Goal: Task Accomplishment & Management: Manage account settings

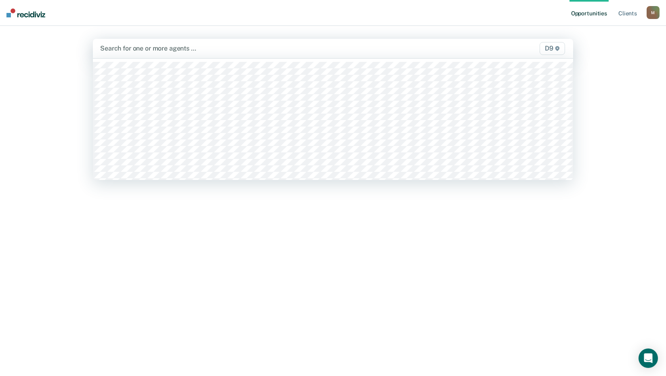
click at [131, 50] on div at bounding box center [263, 48] width 326 height 9
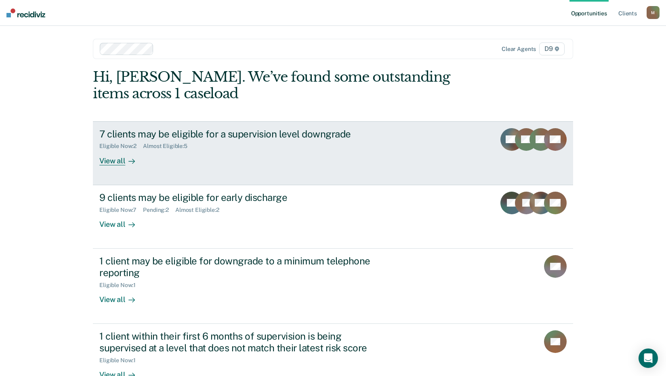
click at [113, 161] on div "View all" at bounding box center [121, 157] width 45 height 16
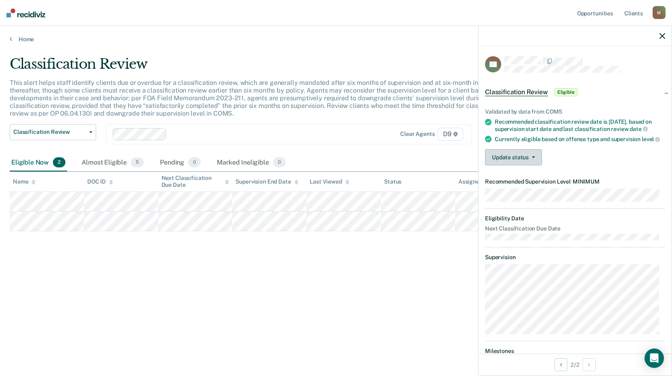
click at [534, 158] on icon "button" at bounding box center [533, 157] width 3 height 2
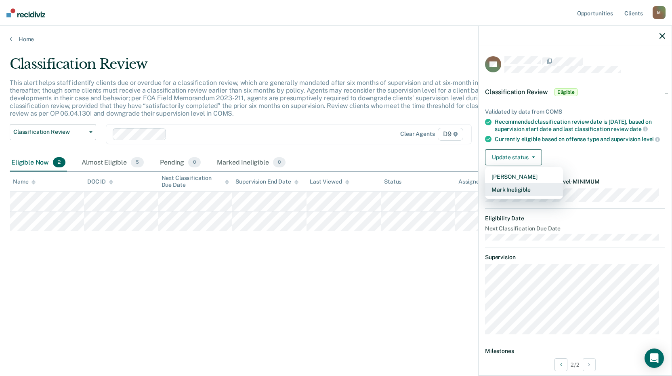
click at [532, 196] on button "Mark Ineligible" at bounding box center [524, 189] width 78 height 13
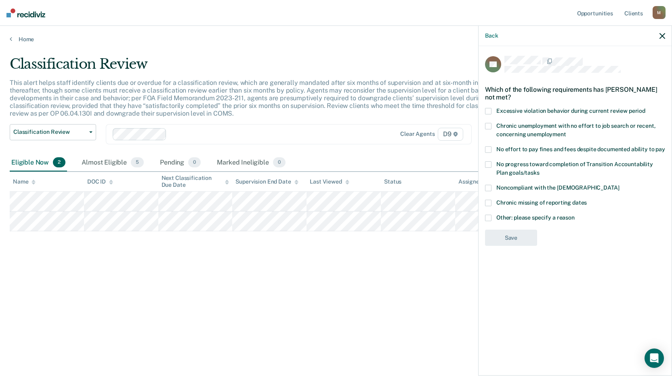
click at [489, 106] on div "Which of the following requirements has [PERSON_NAME] not met?" at bounding box center [575, 93] width 180 height 28
click at [491, 110] on span at bounding box center [488, 111] width 6 height 6
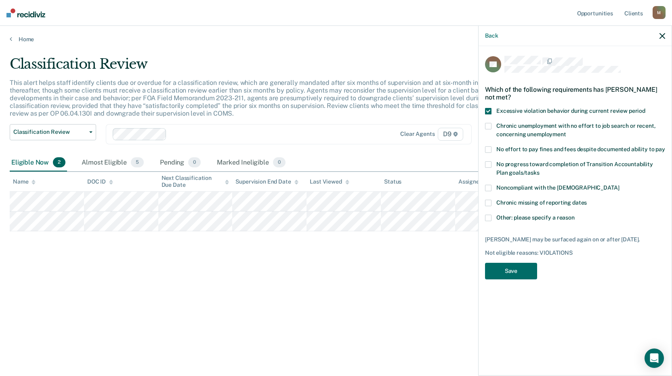
click at [491, 126] on span at bounding box center [488, 126] width 6 height 6
click at [488, 147] on span at bounding box center [488, 149] width 6 height 6
click at [492, 168] on label "No progress toward completion of Transition Accountability Plan goals/tasks" at bounding box center [575, 169] width 180 height 17
click at [490, 187] on span at bounding box center [488, 188] width 6 height 6
click at [485, 203] on span at bounding box center [488, 203] width 6 height 6
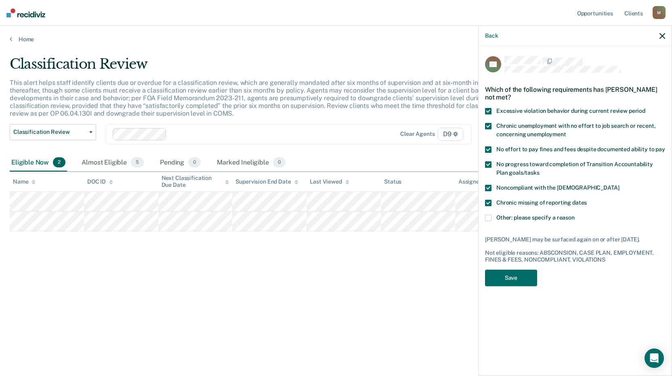
click at [490, 215] on span at bounding box center [488, 217] width 6 height 6
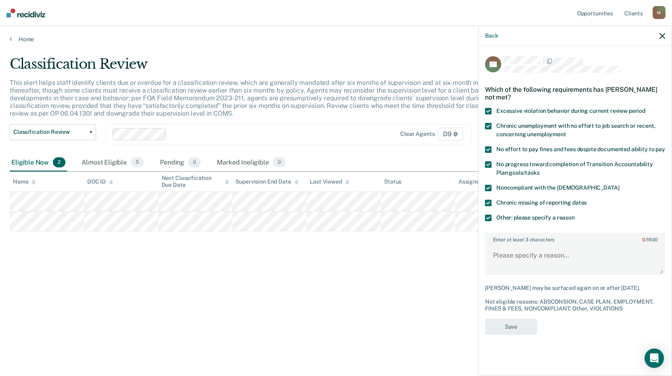
click at [490, 215] on span at bounding box center [488, 217] width 6 height 6
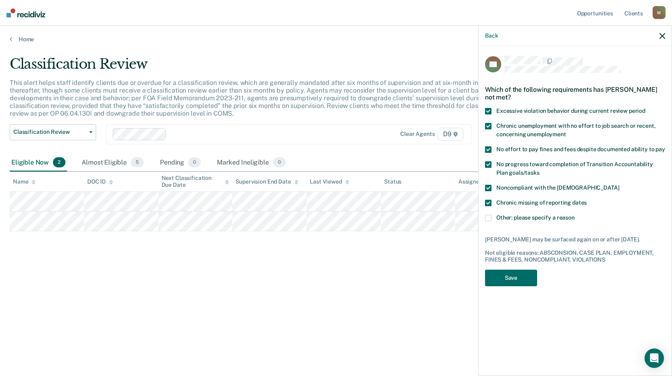
click at [490, 215] on span at bounding box center [488, 217] width 6 height 6
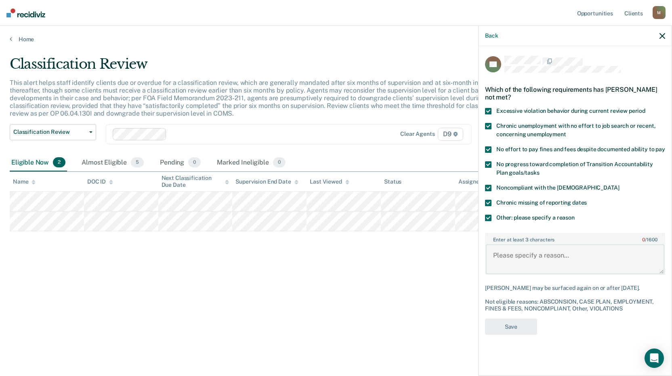
click at [496, 242] on div "Enter at least 3 characters 0 / 1600" at bounding box center [575, 254] width 180 height 42
type textarea "Currently in violation status"
click at [504, 330] on button "Save" at bounding box center [511, 326] width 52 height 17
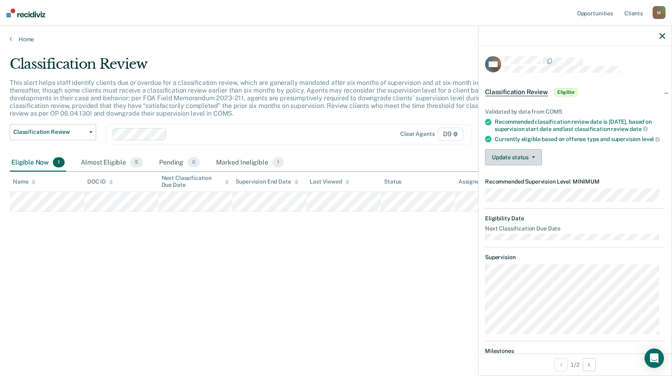
click at [535, 164] on button "Update status" at bounding box center [513, 157] width 57 height 16
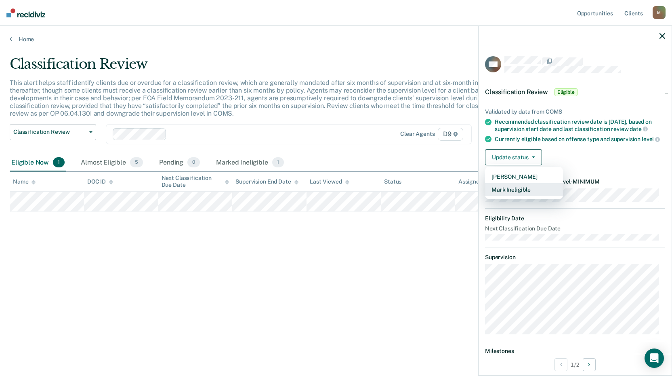
click at [504, 195] on button "Mark Ineligible" at bounding box center [524, 189] width 78 height 13
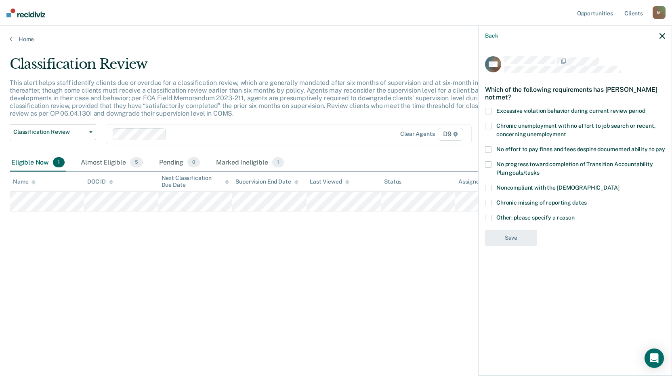
click at [490, 214] on span at bounding box center [488, 217] width 6 height 6
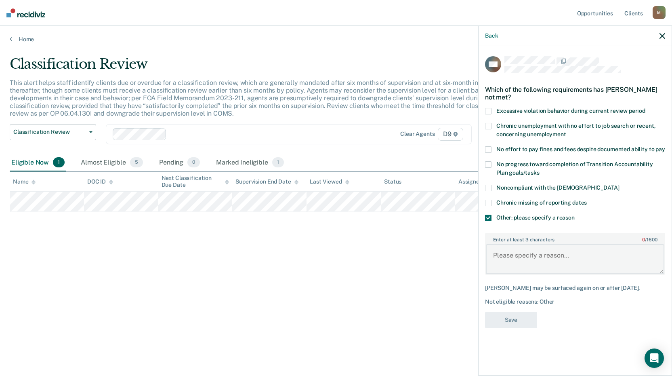
click at [567, 252] on textarea "Enter at least 3 characters 0 / 1600" at bounding box center [575, 259] width 179 height 30
type textarea "d"
type textarea "Discharge will be submitted"
click at [517, 317] on button "Save" at bounding box center [511, 319] width 52 height 17
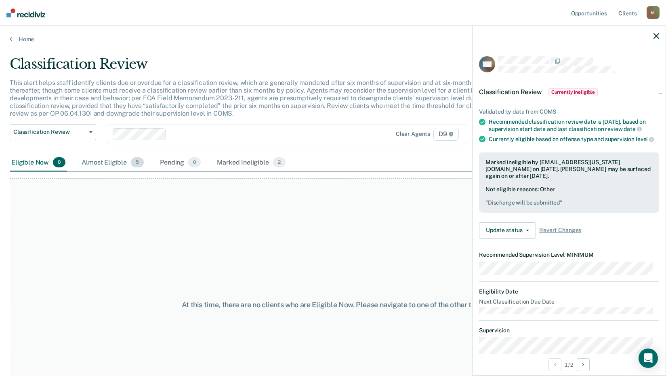
click at [105, 162] on div "Almost Eligible 5" at bounding box center [112, 163] width 65 height 18
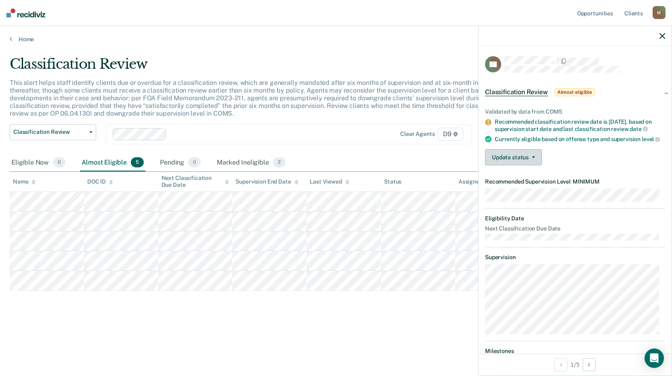
click at [538, 164] on button "Update status" at bounding box center [513, 157] width 57 height 16
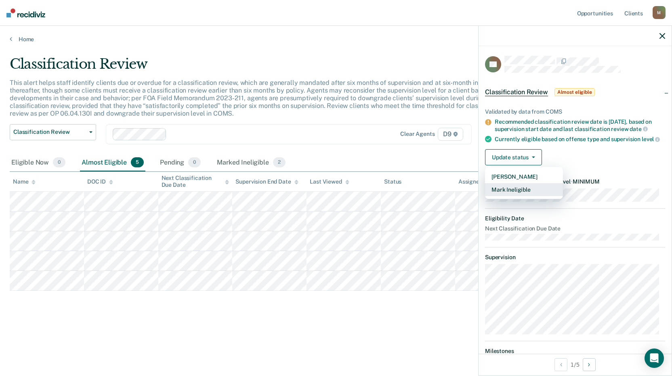
click at [508, 196] on button "Mark Ineligible" at bounding box center [524, 189] width 78 height 13
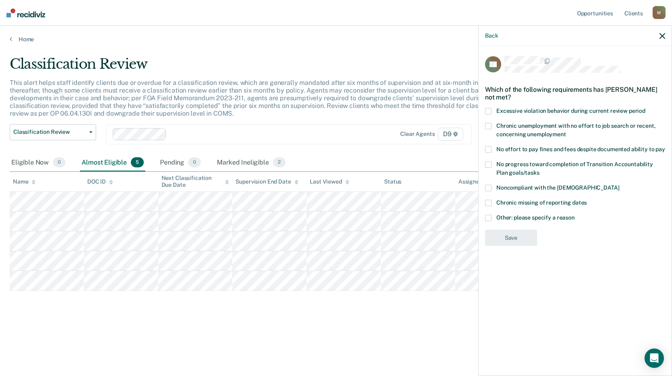
click at [485, 108] on span at bounding box center [488, 111] width 6 height 6
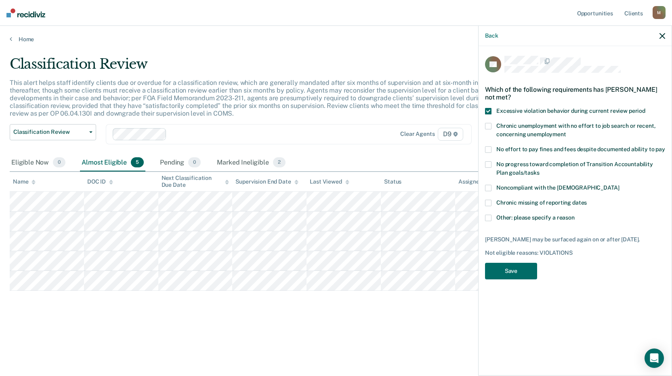
click at [485, 161] on span at bounding box center [488, 164] width 6 height 6
click at [491, 185] on span at bounding box center [488, 188] width 6 height 6
click at [486, 214] on span at bounding box center [488, 217] width 6 height 6
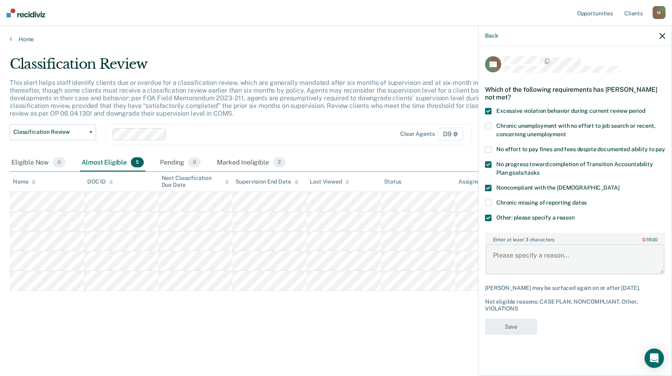
click at [502, 247] on textarea "Enter at least 3 characters 0 / 1600" at bounding box center [575, 259] width 179 height 30
type textarea "Violation status"
click at [506, 319] on button "Save" at bounding box center [511, 326] width 52 height 17
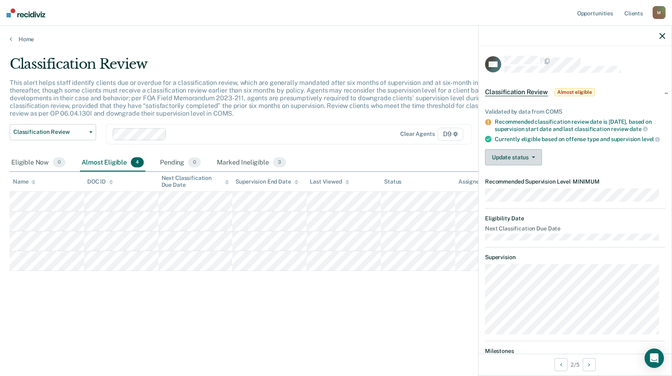
click at [535, 162] on button "Update status" at bounding box center [513, 157] width 57 height 16
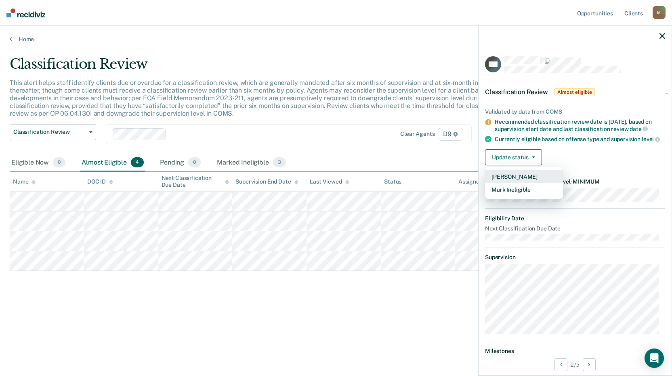
click at [512, 181] on button "[PERSON_NAME]" at bounding box center [524, 176] width 78 height 13
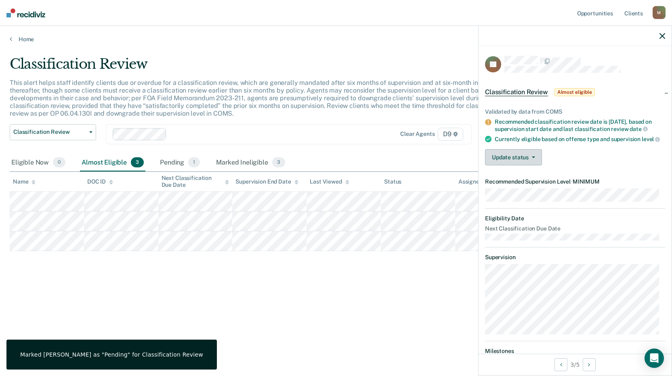
click at [530, 164] on button "Update status" at bounding box center [513, 157] width 57 height 16
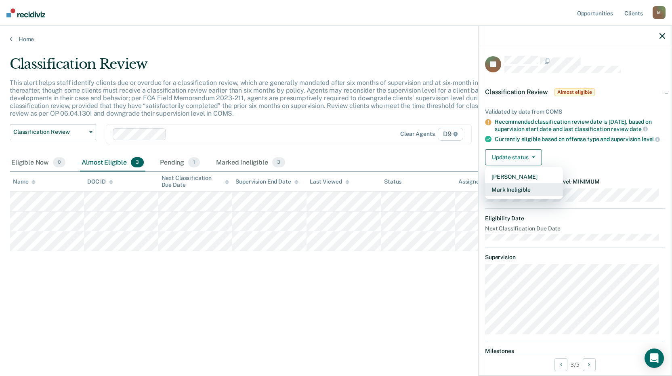
click at [511, 193] on button "Mark Ineligible" at bounding box center [524, 189] width 78 height 13
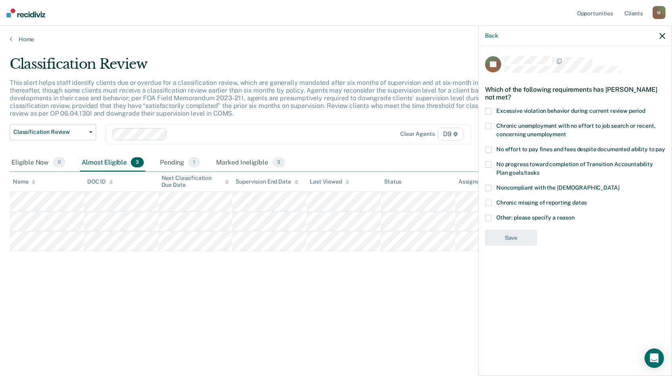
click at [490, 216] on span at bounding box center [488, 217] width 6 height 6
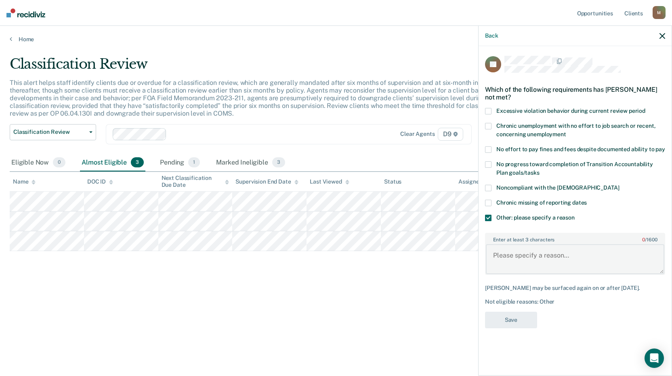
click at [521, 258] on textarea "Enter at least 3 characters 0 / 1600" at bounding box center [575, 259] width 179 height 30
type textarea "Violation status"
click at [522, 313] on button "Save" at bounding box center [511, 319] width 52 height 17
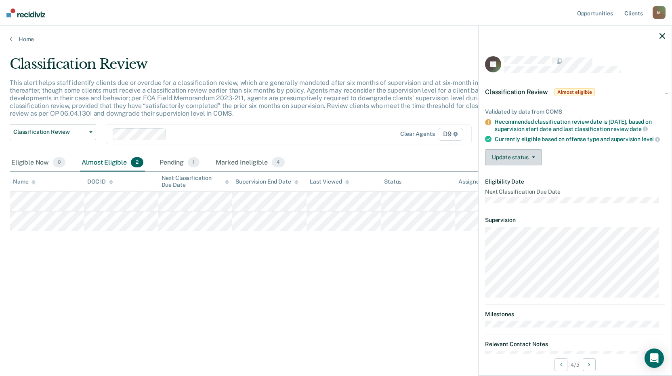
click at [534, 164] on button "Update status" at bounding box center [513, 157] width 57 height 16
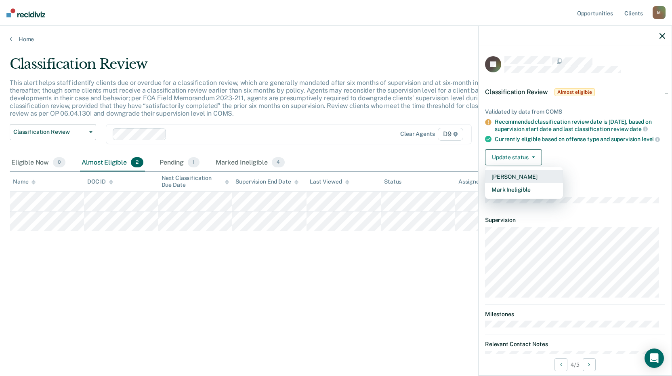
click at [503, 183] on button "[PERSON_NAME]" at bounding box center [524, 176] width 78 height 13
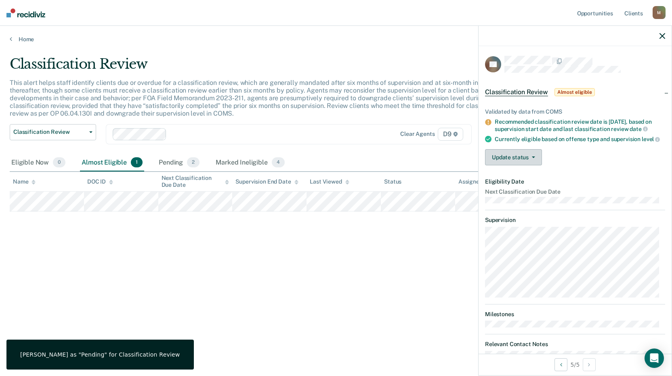
click at [535, 161] on button "Update status" at bounding box center [513, 157] width 57 height 16
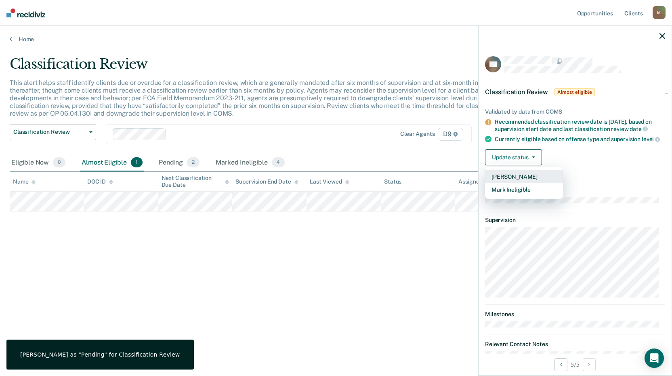
click at [502, 183] on button "[PERSON_NAME]" at bounding box center [524, 176] width 78 height 13
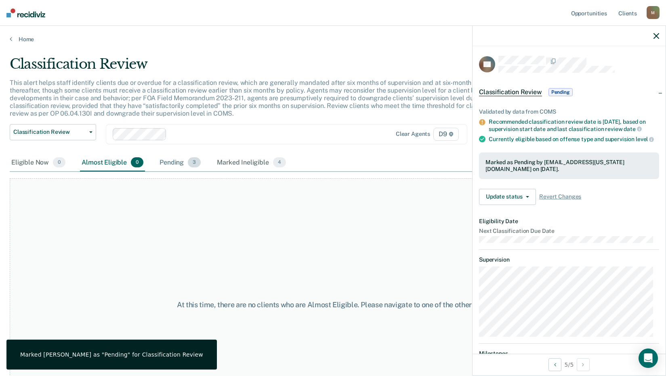
click at [165, 162] on div "Pending 3" at bounding box center [180, 163] width 44 height 18
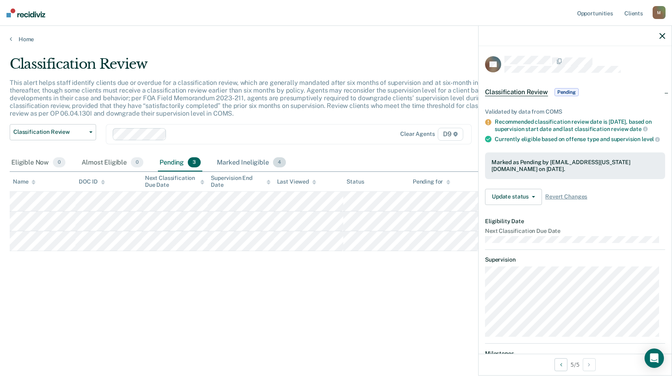
click at [280, 162] on span "4" at bounding box center [279, 162] width 13 height 11
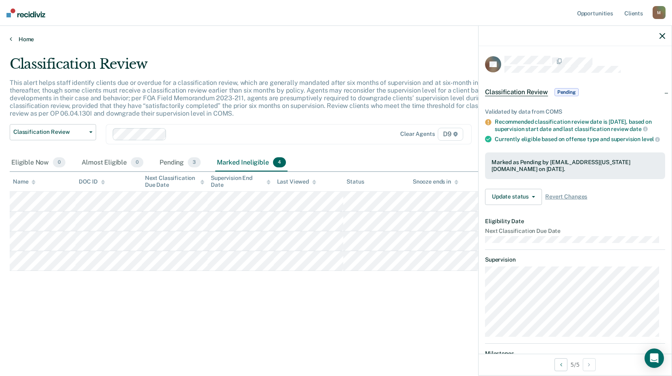
click at [10, 40] on icon at bounding box center [11, 39] width 2 height 6
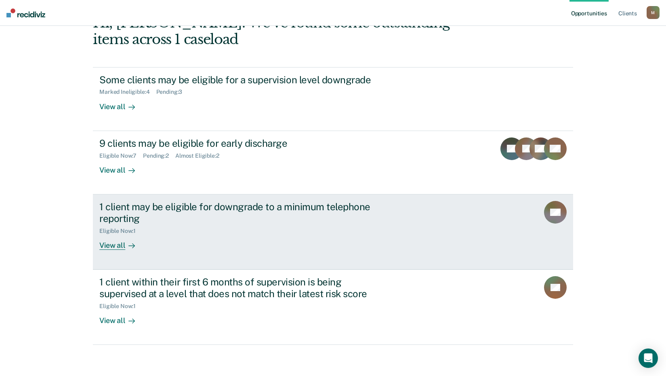
scroll to position [55, 0]
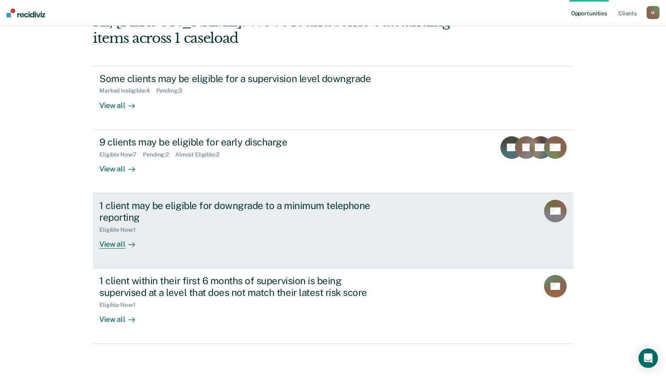
click at [108, 248] on div "View all" at bounding box center [121, 241] width 45 height 16
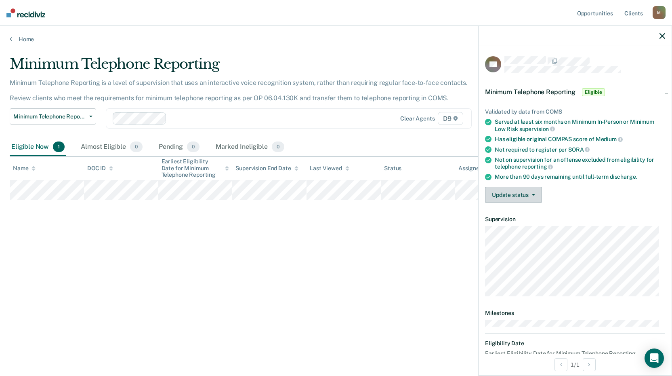
click at [536, 192] on button "Update status" at bounding box center [513, 195] width 57 height 16
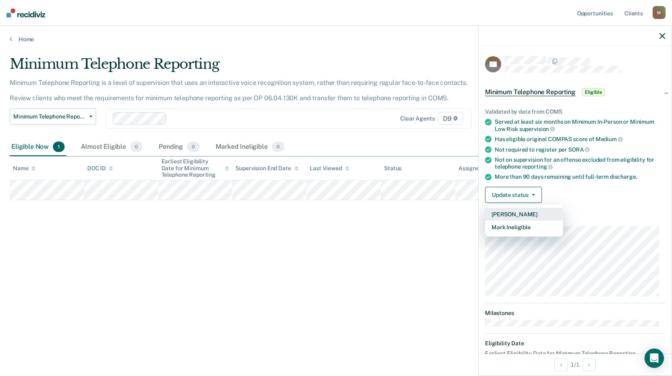
click at [513, 210] on button "[PERSON_NAME]" at bounding box center [524, 214] width 78 height 13
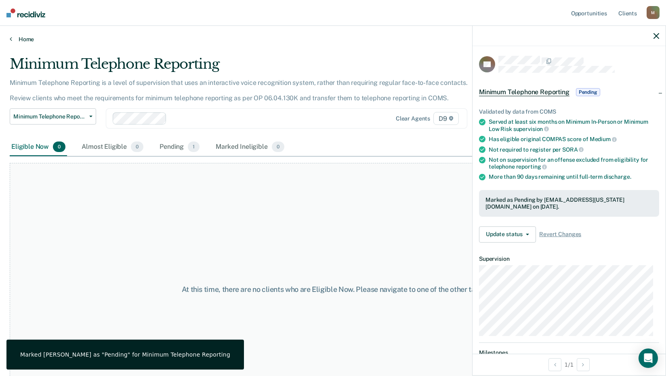
click at [12, 38] on link "Home" at bounding box center [333, 39] width 647 height 7
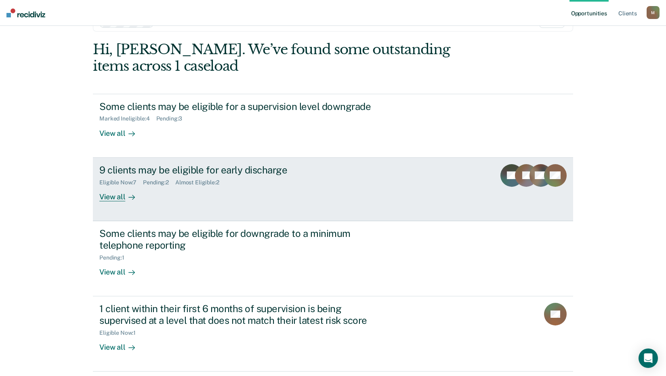
scroll to position [55, 0]
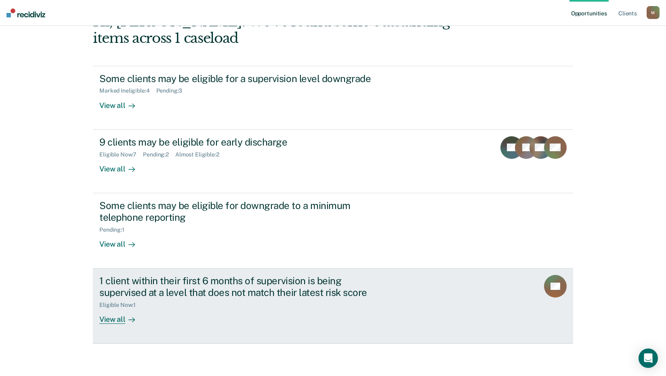
click at [106, 320] on div "View all" at bounding box center [121, 316] width 45 height 16
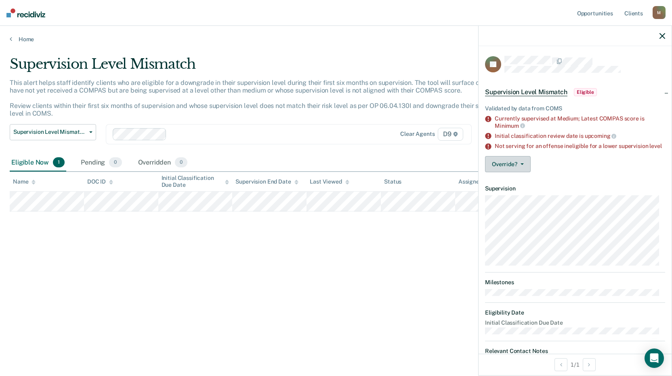
click at [523, 167] on button "Override?" at bounding box center [508, 164] width 46 height 16
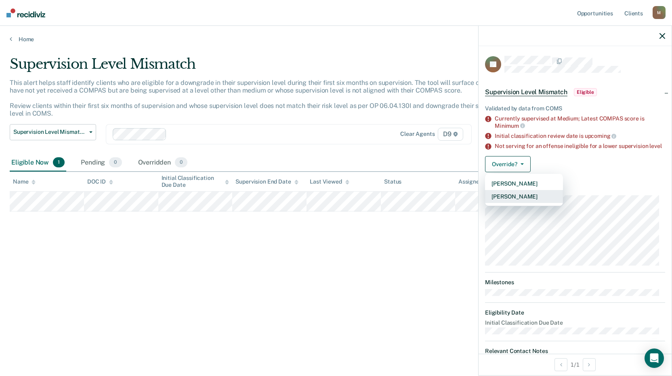
click at [516, 202] on button "[PERSON_NAME]" at bounding box center [524, 196] width 78 height 13
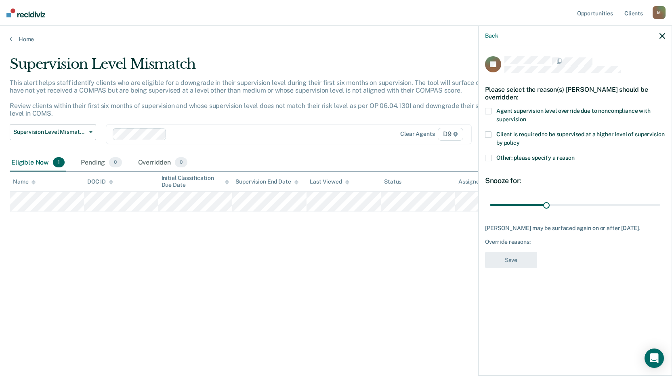
click at [489, 112] on span at bounding box center [488, 111] width 6 height 6
click at [490, 156] on span at bounding box center [488, 158] width 6 height 6
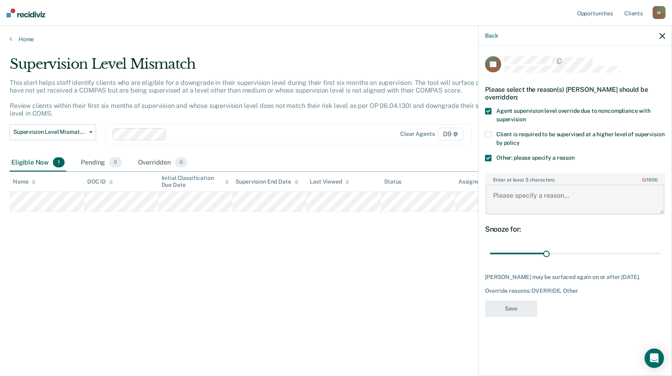
click at [530, 202] on textarea "Enter at least 3 characters 0 / 1600" at bounding box center [575, 199] width 179 height 30
type textarea "Alcohol violation driving under the influence"
click at [507, 313] on button "Save" at bounding box center [511, 308] width 52 height 17
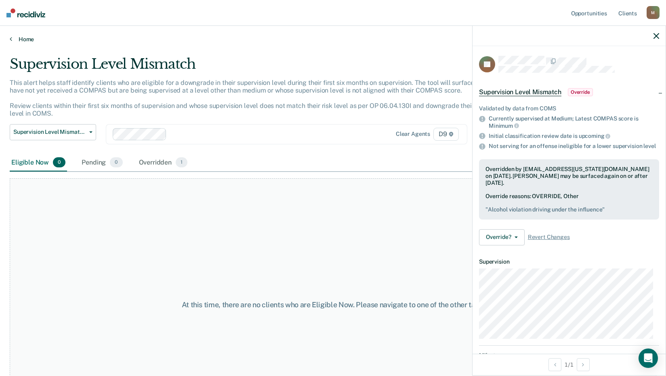
click at [25, 39] on link "Home" at bounding box center [333, 39] width 647 height 7
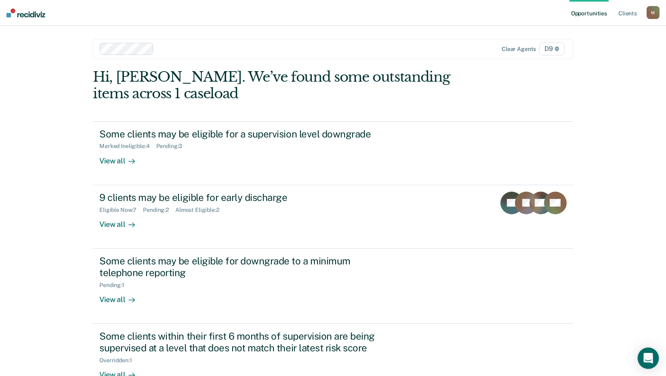
click at [649, 357] on icon "Open Intercom Messenger" at bounding box center [647, 358] width 9 height 11
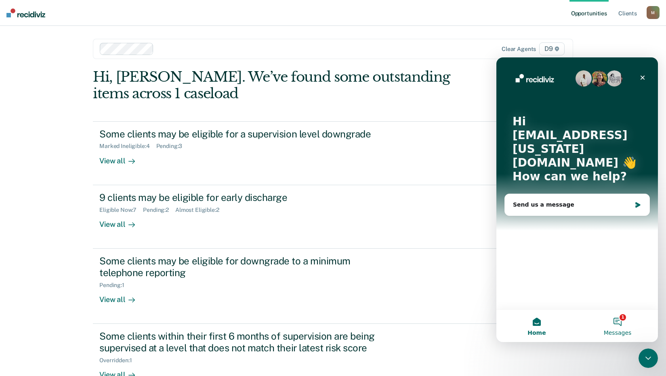
click at [618, 317] on button "1 Messages" at bounding box center [617, 325] width 81 height 32
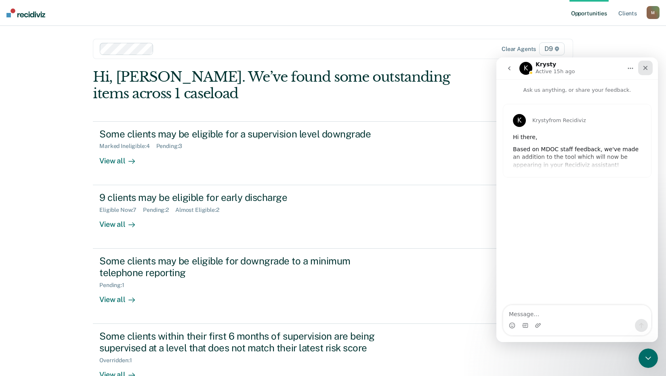
click at [641, 68] on div "Close" at bounding box center [645, 68] width 15 height 15
